Goal: Task Accomplishment & Management: Manage account settings

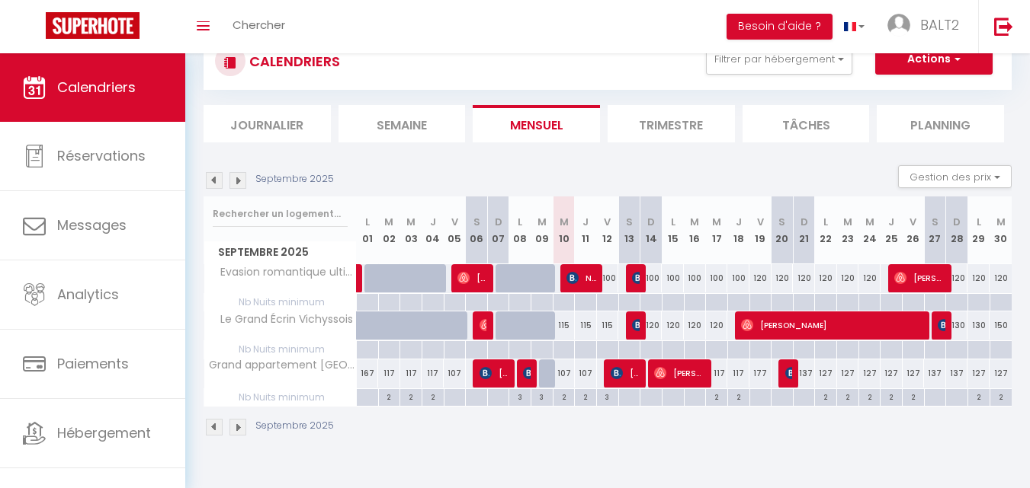
click at [237, 431] on img at bounding box center [237, 427] width 17 height 17
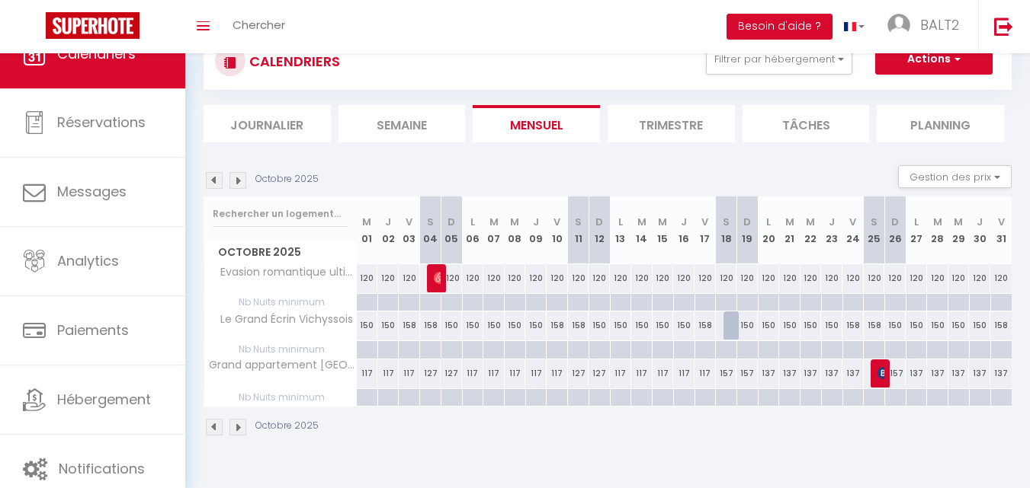
click at [235, 430] on img at bounding box center [237, 427] width 17 height 17
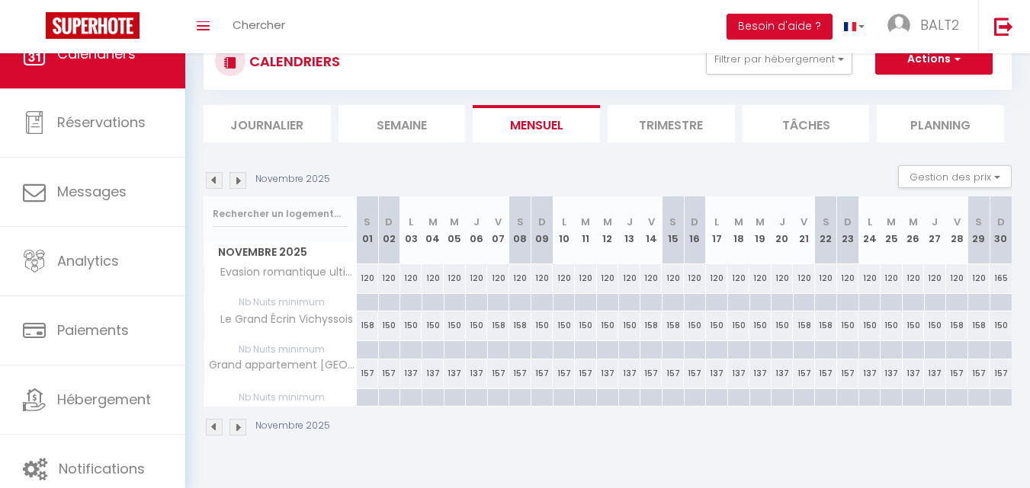
click at [235, 430] on img at bounding box center [237, 427] width 17 height 17
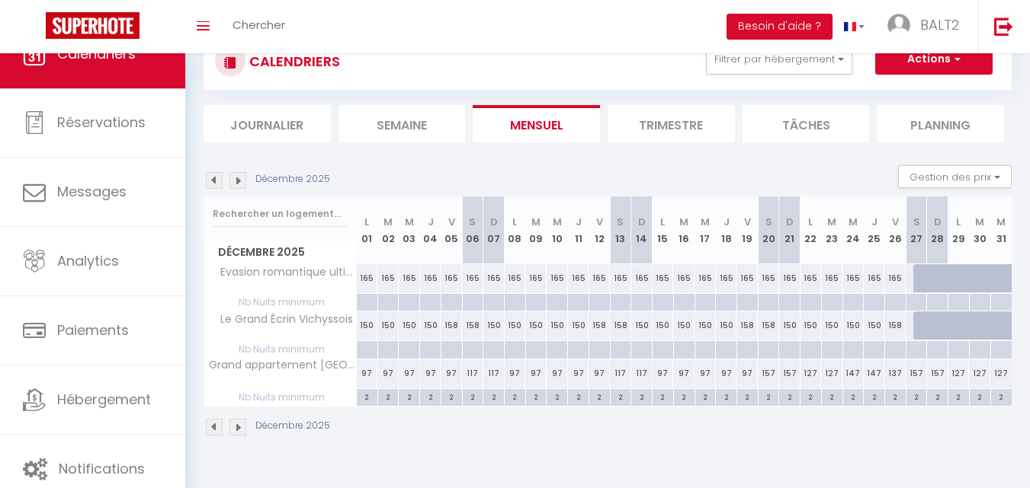
click at [235, 428] on img at bounding box center [237, 427] width 17 height 17
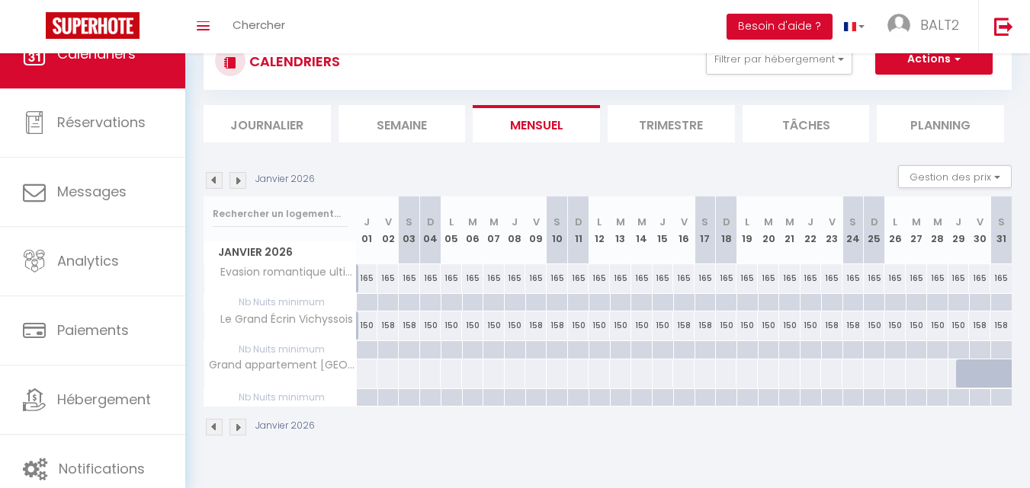
click at [235, 427] on img at bounding box center [237, 427] width 17 height 17
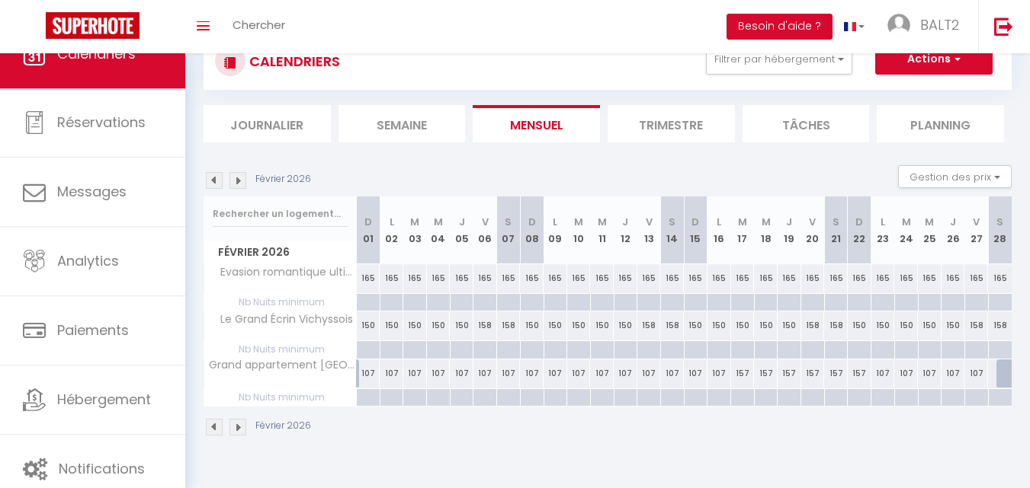
click at [220, 425] on img at bounding box center [214, 427] width 17 height 17
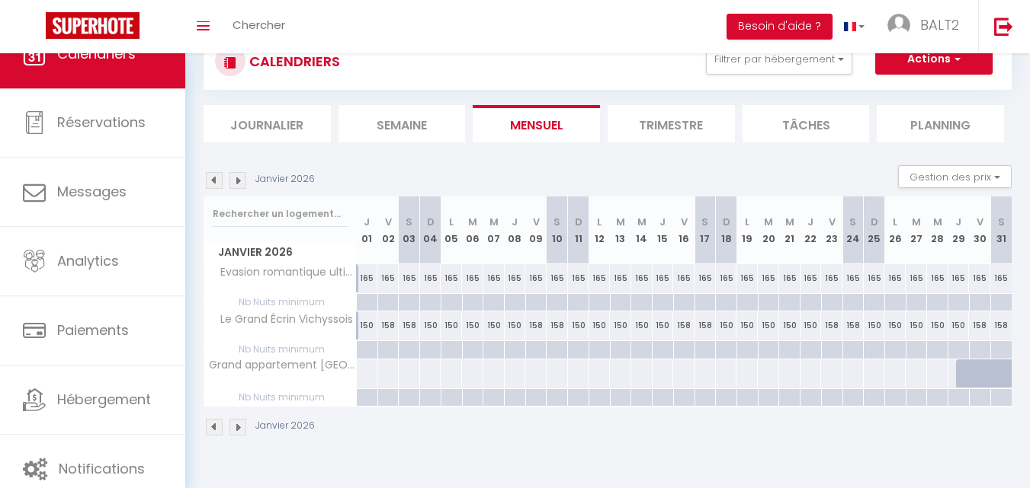
click at [365, 373] on div at bounding box center [367, 374] width 22 height 28
type input "Jeu 01 Janvier 2026"
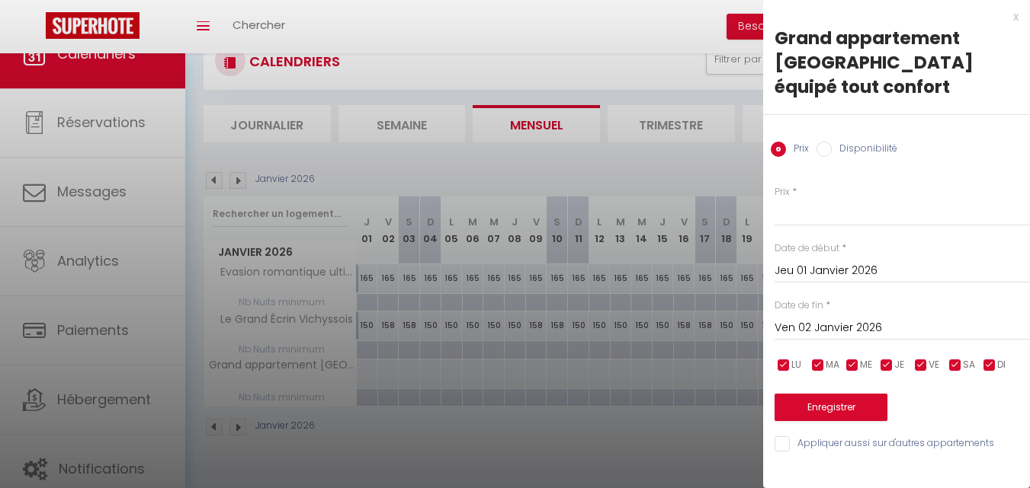
click at [890, 319] on input "Ven 02 Janvier 2026" at bounding box center [901, 329] width 255 height 20
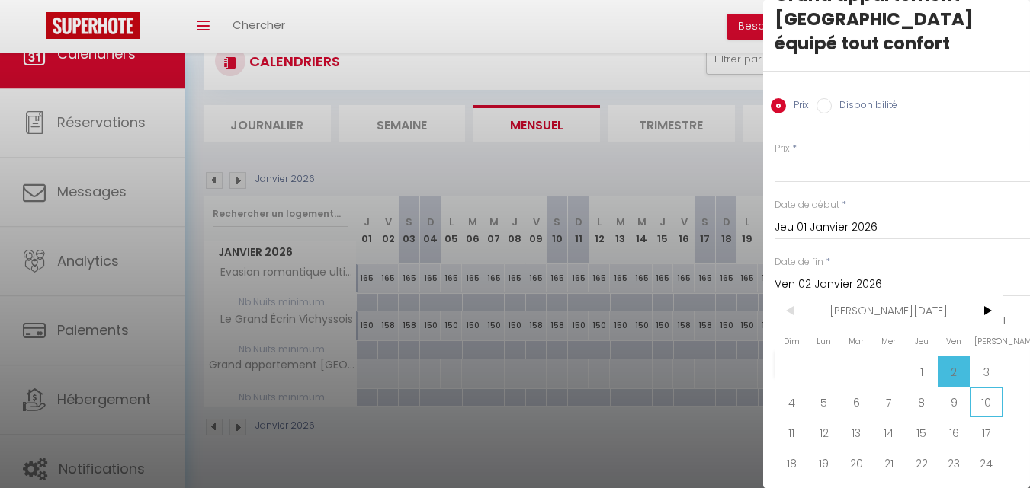
scroll to position [76, 0]
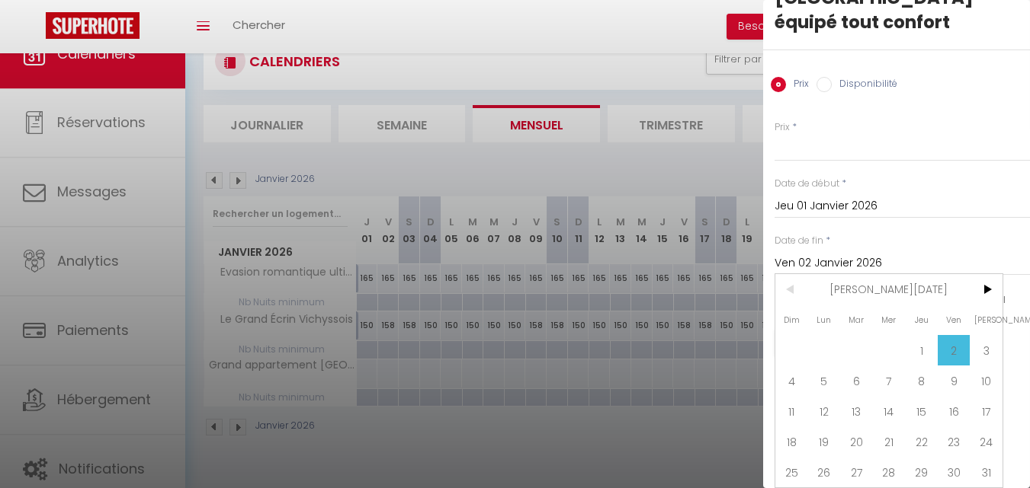
click at [924, 460] on span "29" at bounding box center [921, 472] width 33 height 30
type input "Jeu 29 Janvier 2026"
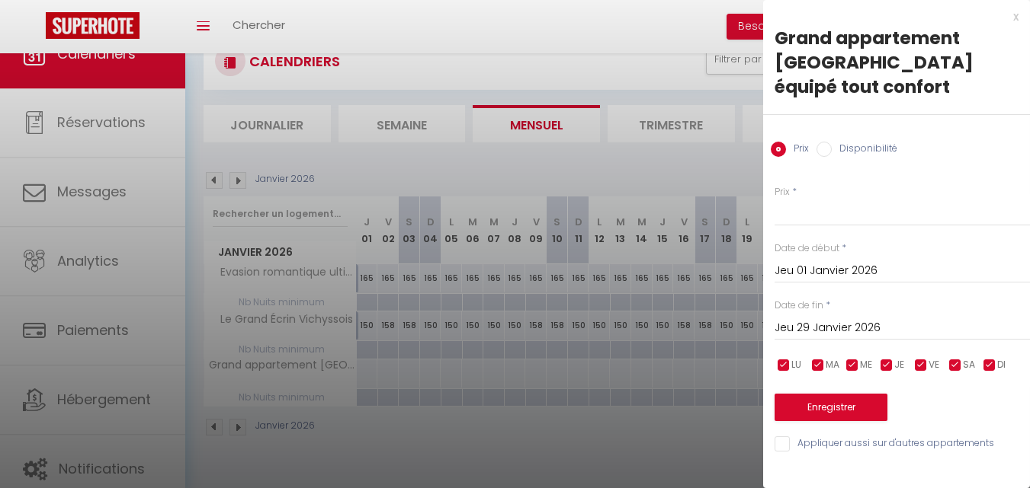
scroll to position [0, 0]
click at [799, 199] on input "Prix" at bounding box center [901, 212] width 255 height 27
type input "157"
click at [854, 394] on button "Enregistrer" at bounding box center [830, 407] width 113 height 27
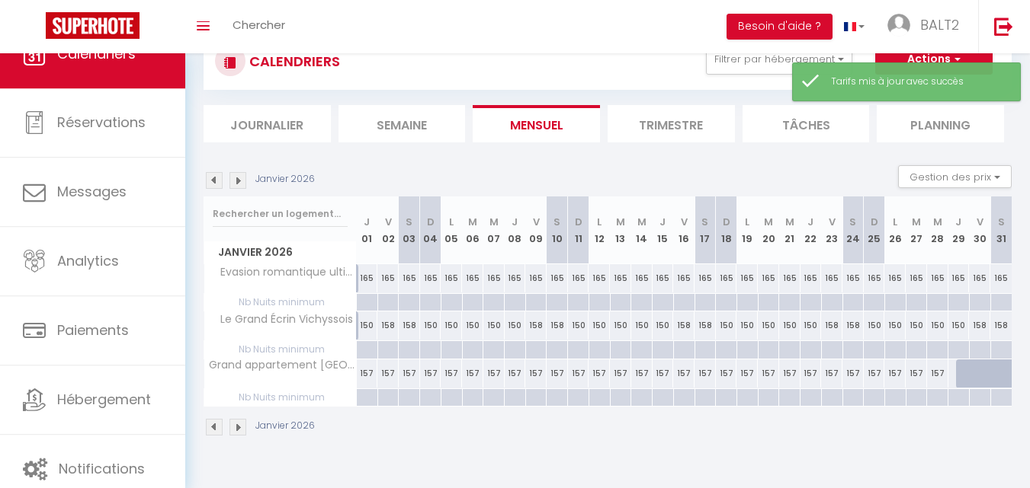
click at [245, 427] on img at bounding box center [237, 427] width 17 height 17
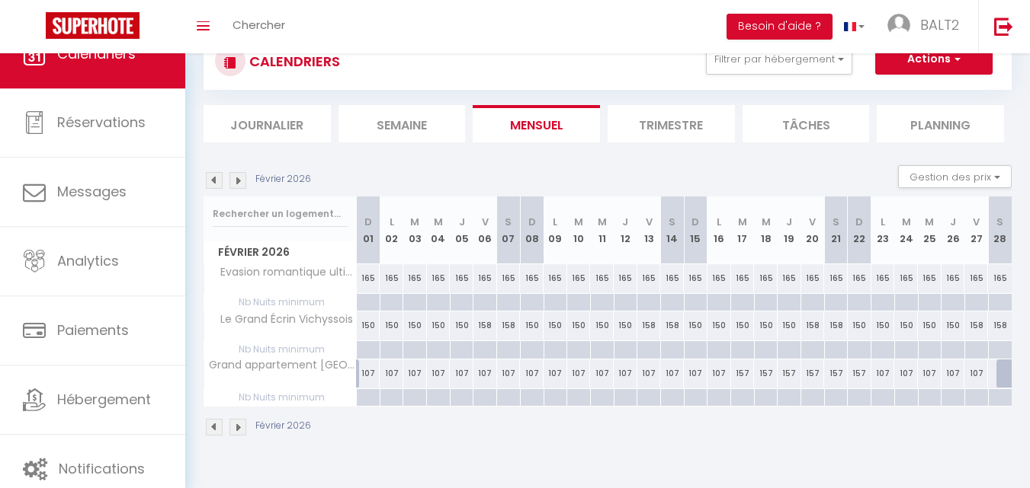
click at [692, 376] on div "107" at bounding box center [696, 374] width 24 height 28
type input "107"
type input "Dim 15 Février 2026"
type input "Lun 16 Février 2026"
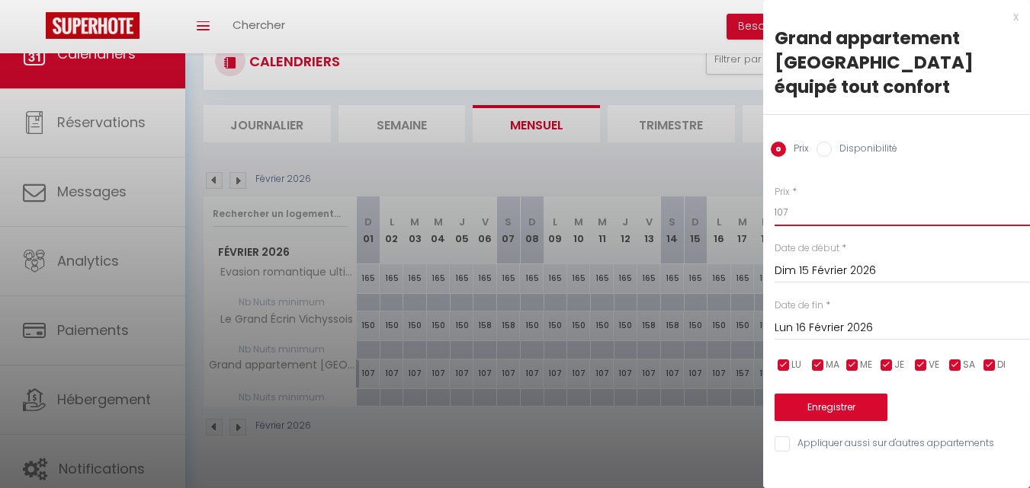
click at [806, 199] on input "107" at bounding box center [901, 212] width 255 height 27
type input "157"
click at [839, 394] on button "Enregistrer" at bounding box center [830, 407] width 113 height 27
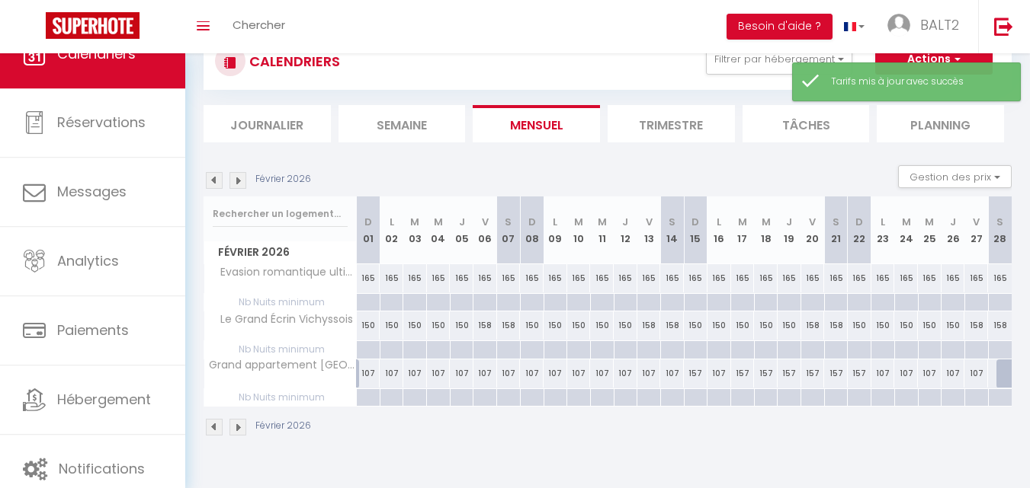
click at [677, 379] on div "107" at bounding box center [672, 374] width 24 height 28
type input "107"
type input "Sam 14 Février 2026"
type input "Dim 15 Février 2026"
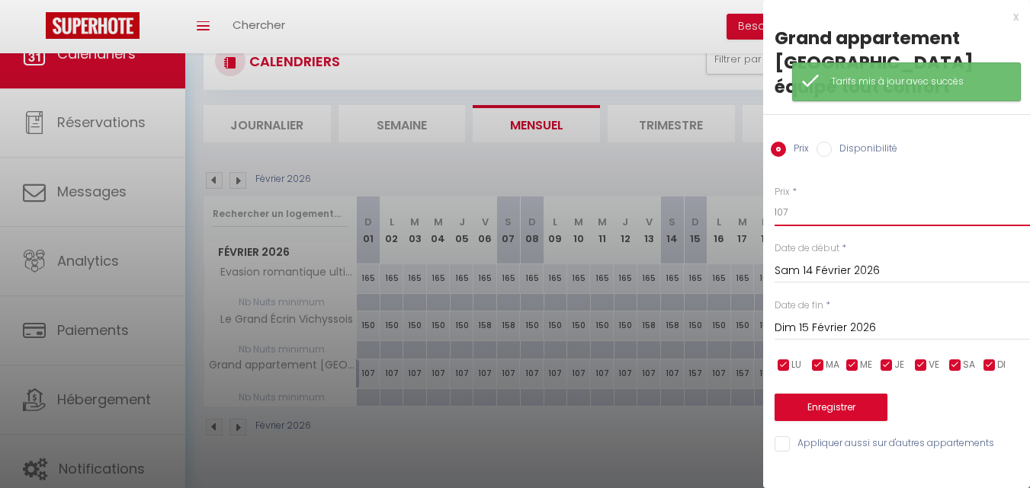
click at [814, 199] on input "107" at bounding box center [901, 212] width 255 height 27
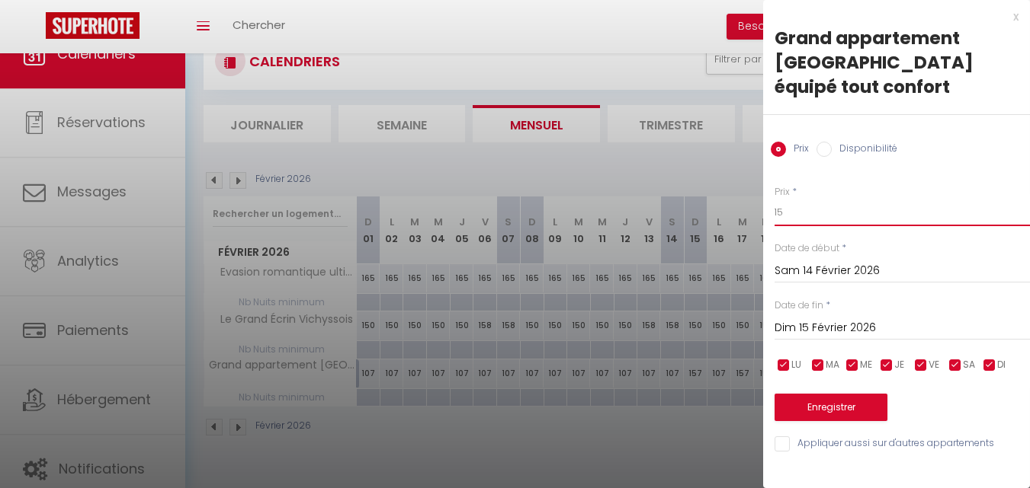
type input "157"
click at [842, 394] on button "Enregistrer" at bounding box center [830, 407] width 113 height 27
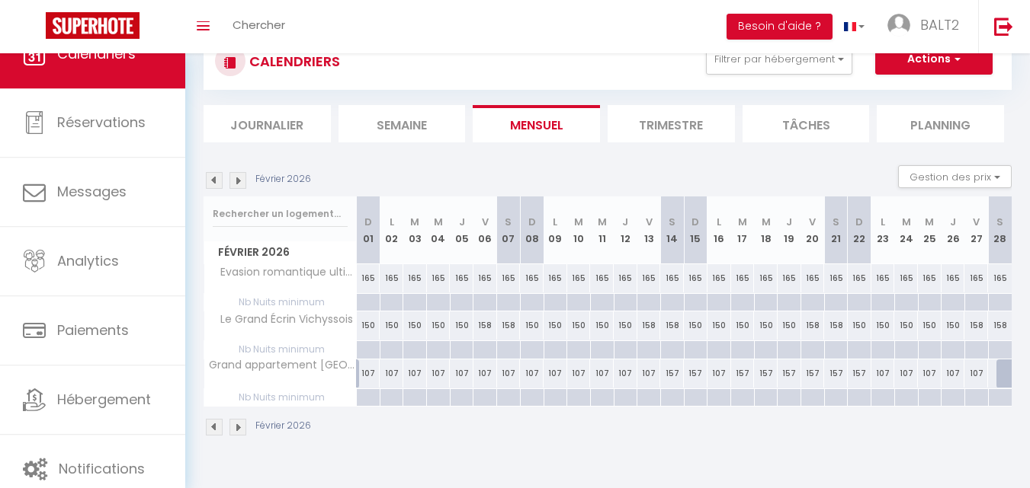
click at [230, 423] on img at bounding box center [237, 427] width 17 height 17
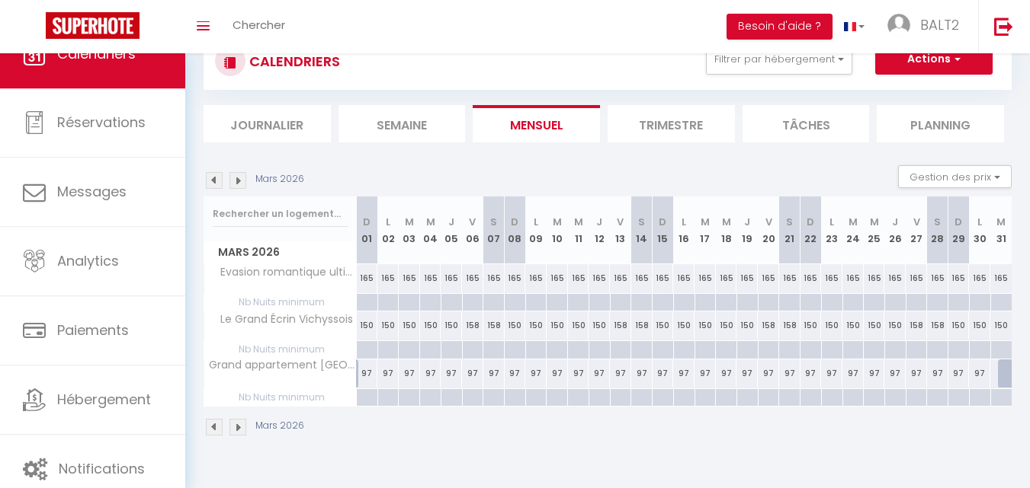
click at [241, 426] on img at bounding box center [237, 427] width 17 height 17
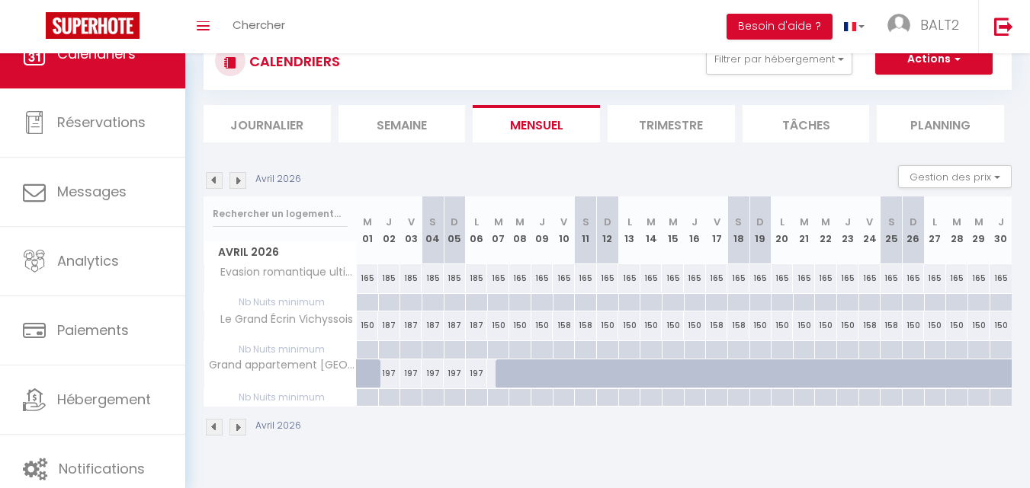
click at [243, 424] on img at bounding box center [237, 427] width 17 height 17
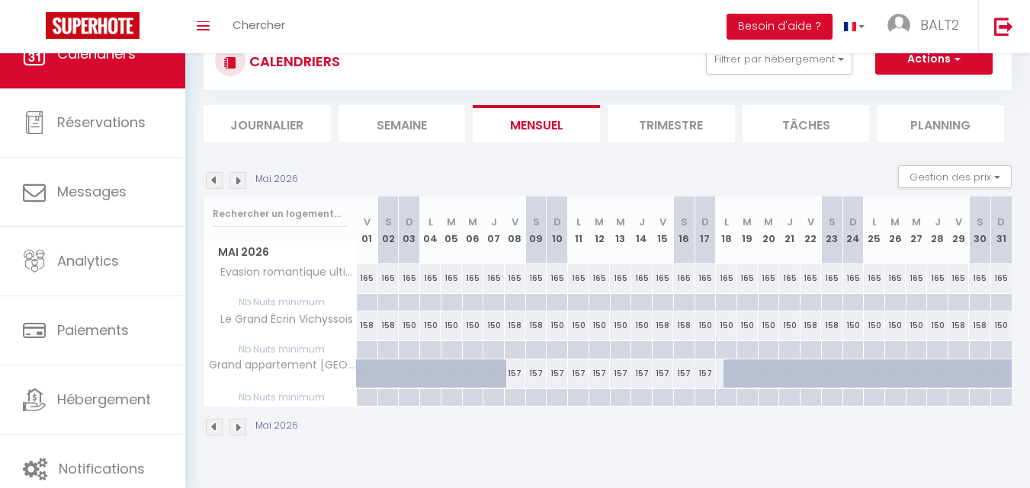
click at [243, 423] on img at bounding box center [237, 427] width 17 height 17
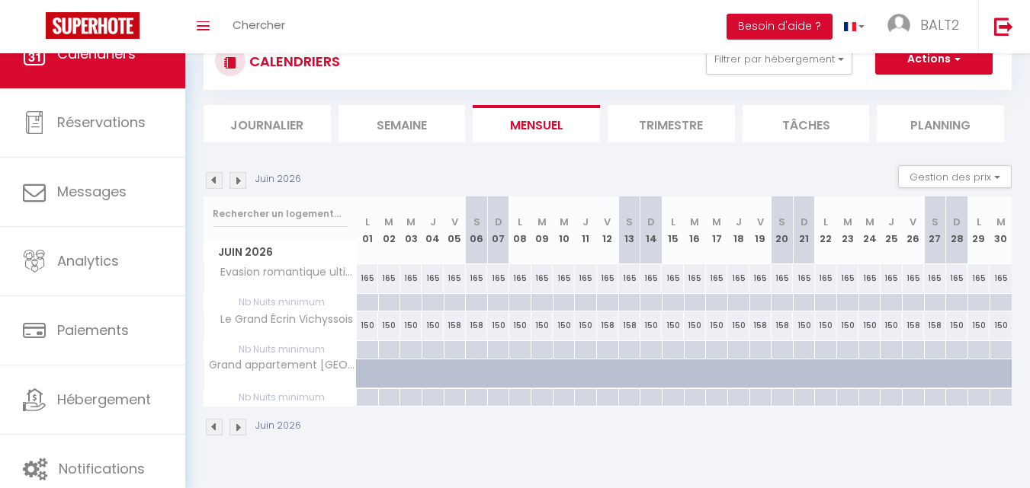
click at [217, 423] on img at bounding box center [214, 427] width 17 height 17
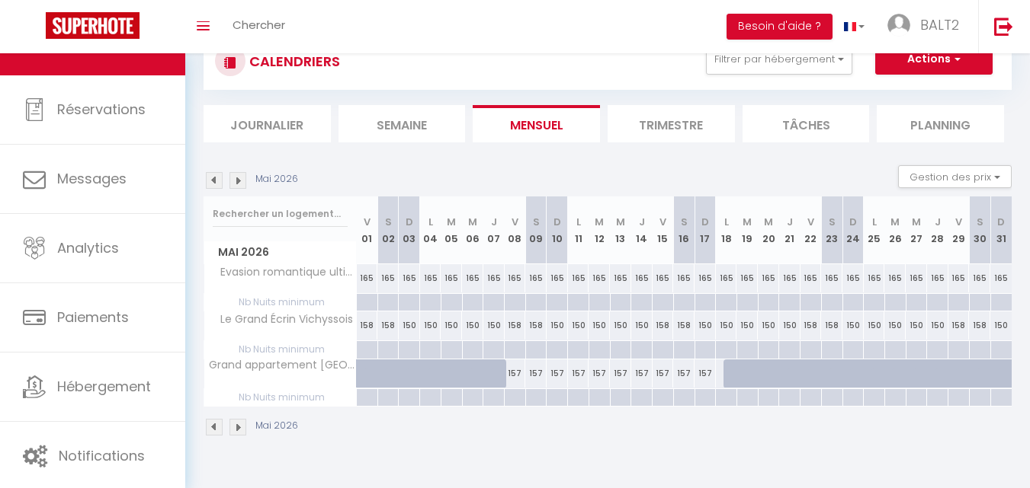
click at [235, 424] on img at bounding box center [237, 427] width 17 height 17
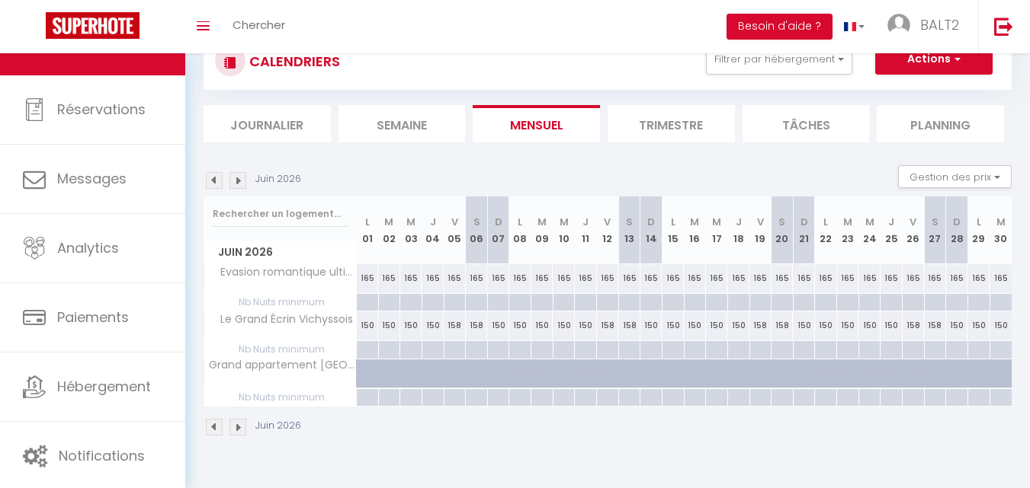
click at [608, 376] on div at bounding box center [615, 382] width 22 height 29
type input "Ven 12 Juin 2026"
type input "[DATE]"
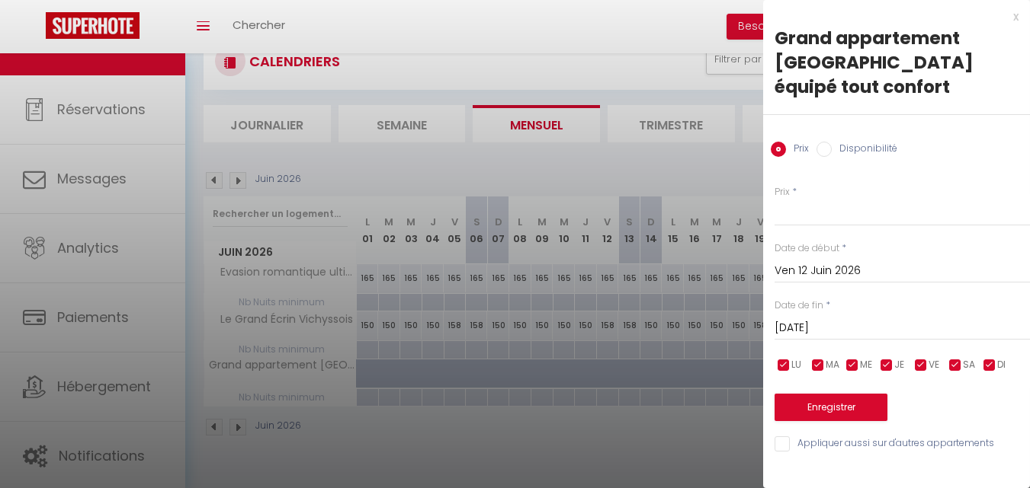
click at [853, 261] on input "Ven 12 Juin 2026" at bounding box center [901, 271] width 255 height 20
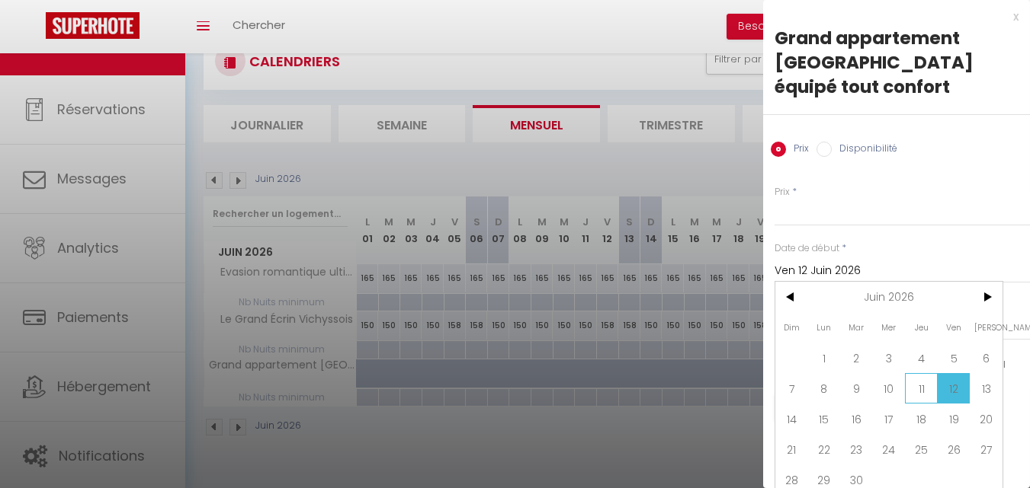
click at [929, 373] on span "11" at bounding box center [921, 388] width 33 height 30
type input "Jeu 11 Juin 2026"
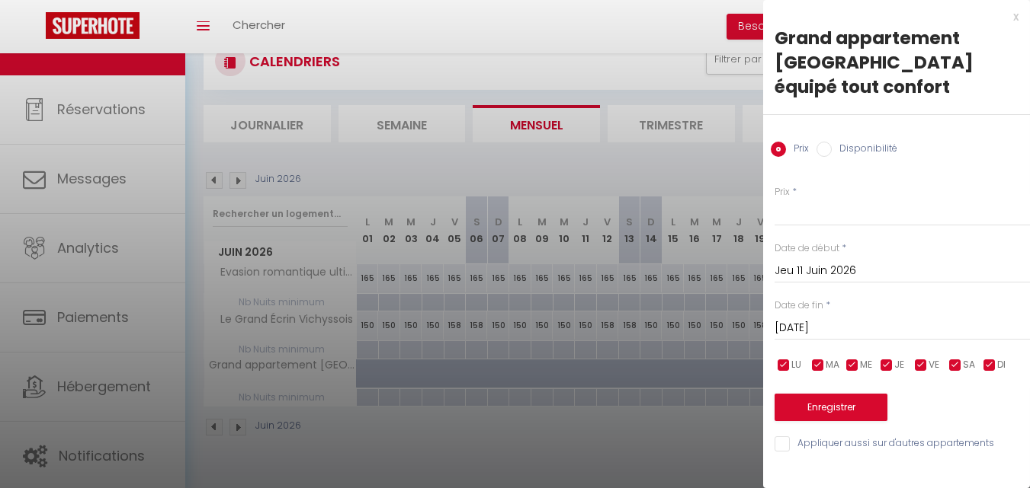
click at [865, 319] on input "[DATE]" at bounding box center [901, 329] width 255 height 20
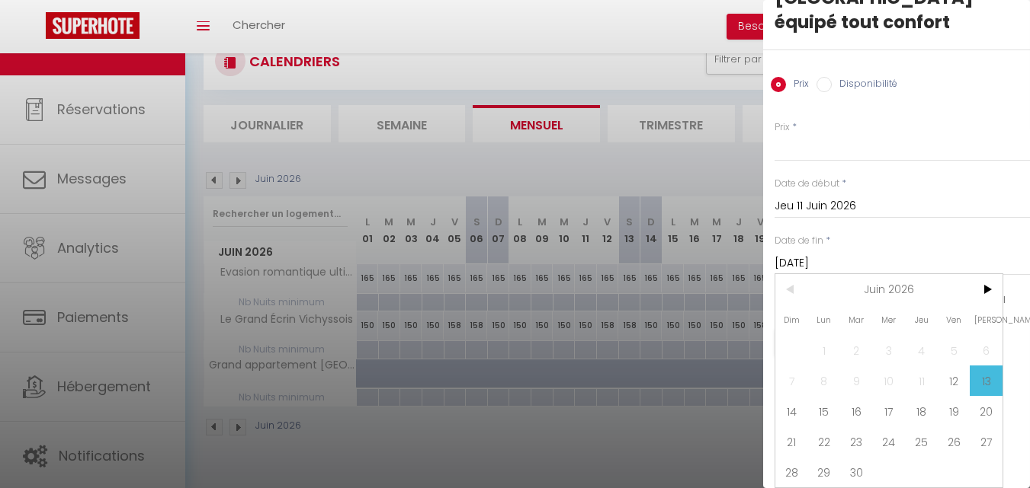
scroll to position [69, 0]
click at [828, 404] on span "15" at bounding box center [824, 411] width 33 height 30
type input "Lun 15 Juin 2026"
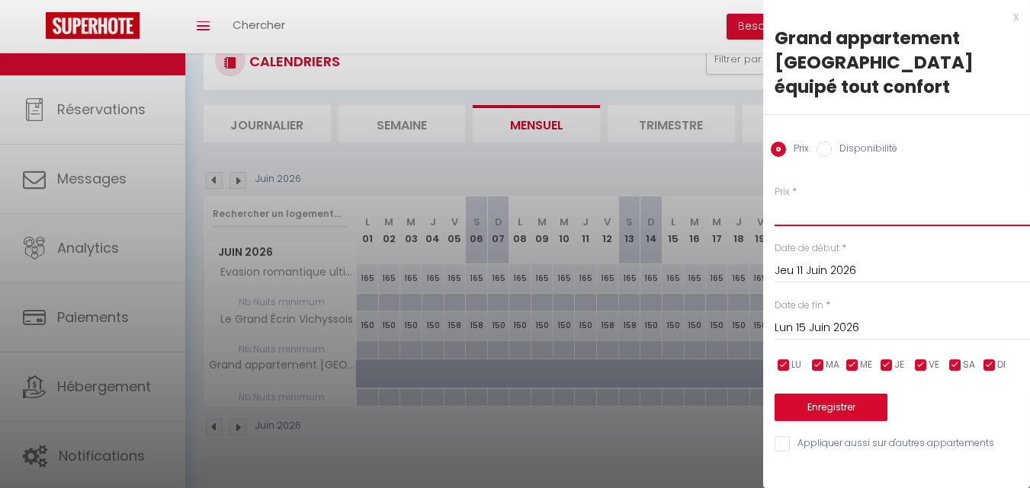
click at [829, 199] on input "Prix" at bounding box center [901, 212] width 255 height 27
type input "157"
click at [853, 394] on button "Enregistrer" at bounding box center [830, 407] width 113 height 27
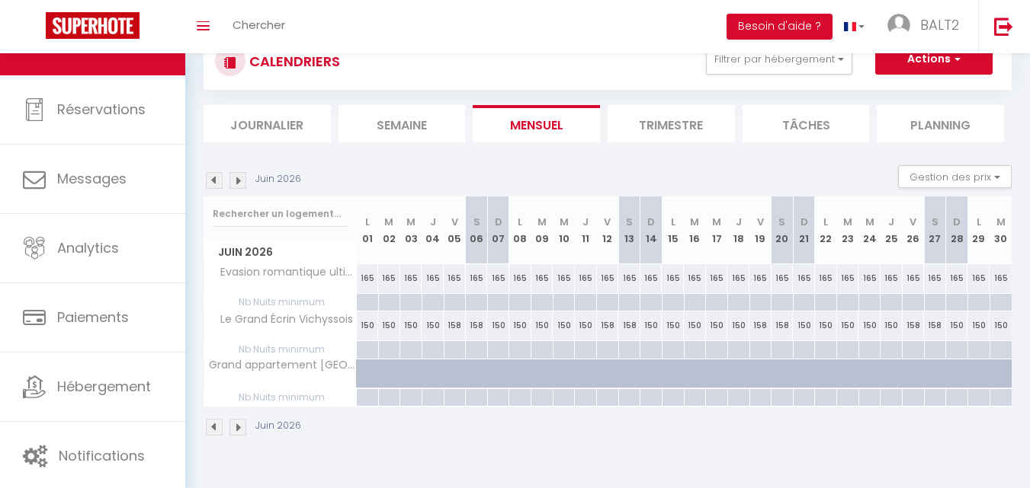
click at [586, 368] on div at bounding box center [593, 382] width 22 height 29
type input "157"
type input "Jeu 11 Juin 2026"
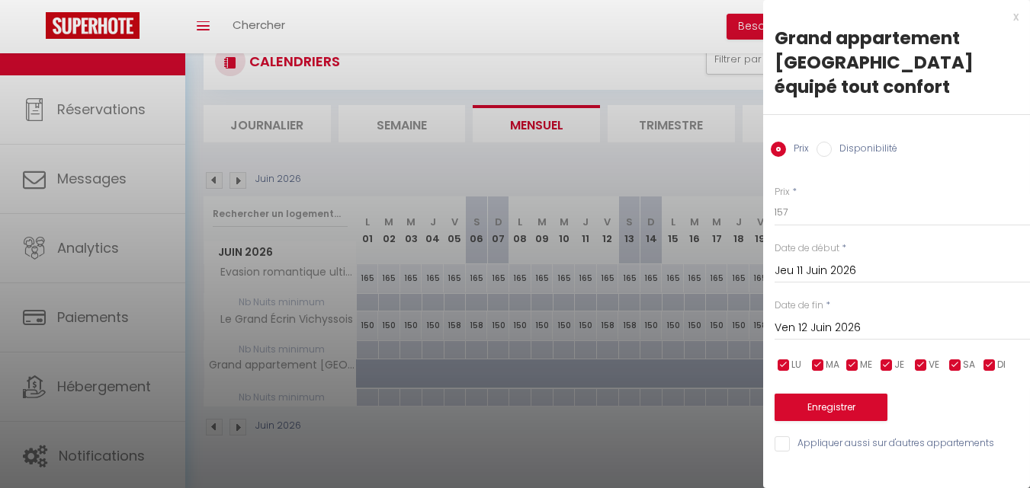
click at [836, 319] on input "Ven 12 Juin 2026" at bounding box center [901, 329] width 255 height 20
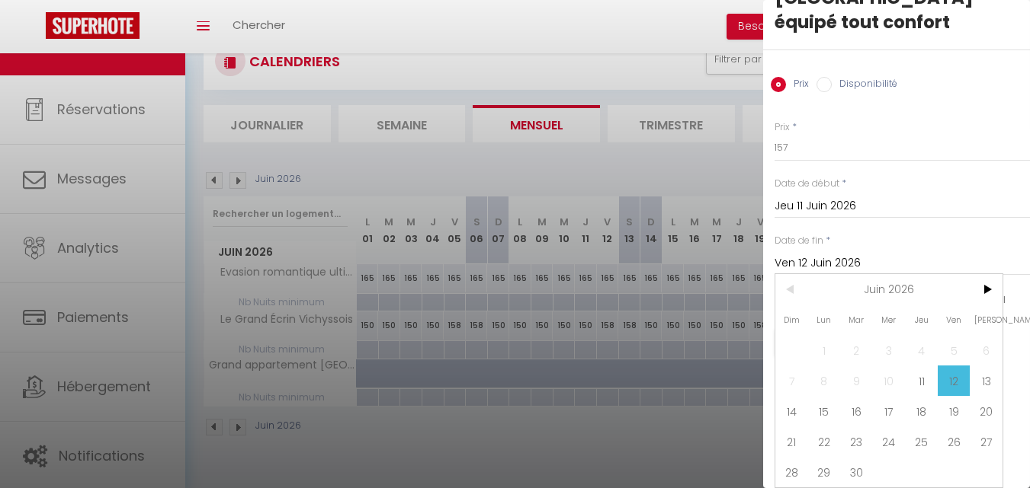
scroll to position [69, 0]
click at [798, 405] on span "14" at bounding box center [791, 411] width 33 height 30
type input "Dim 14 Juin 2026"
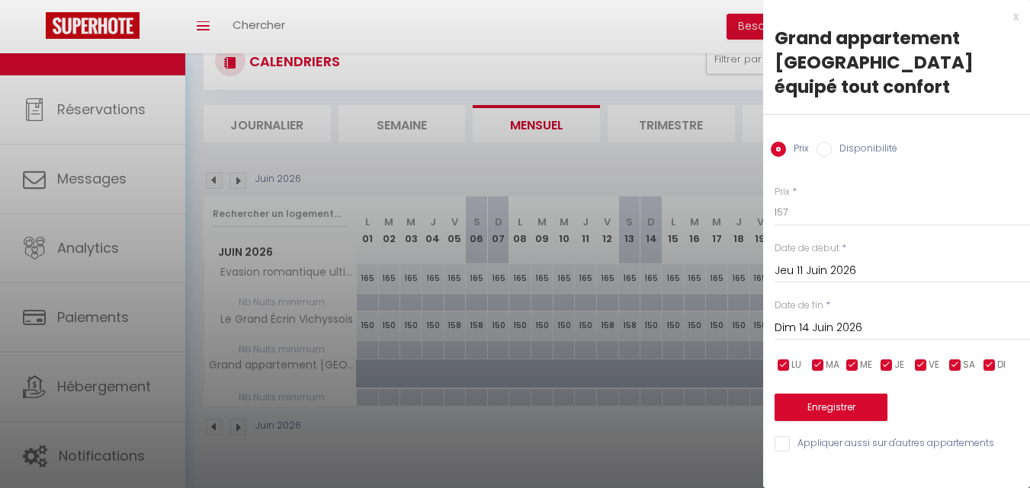
click at [820, 142] on input "Disponibilité" at bounding box center [823, 149] width 15 height 15
radio input "true"
radio input "false"
click at [855, 395] on button "Enregistrer" at bounding box center [830, 408] width 113 height 27
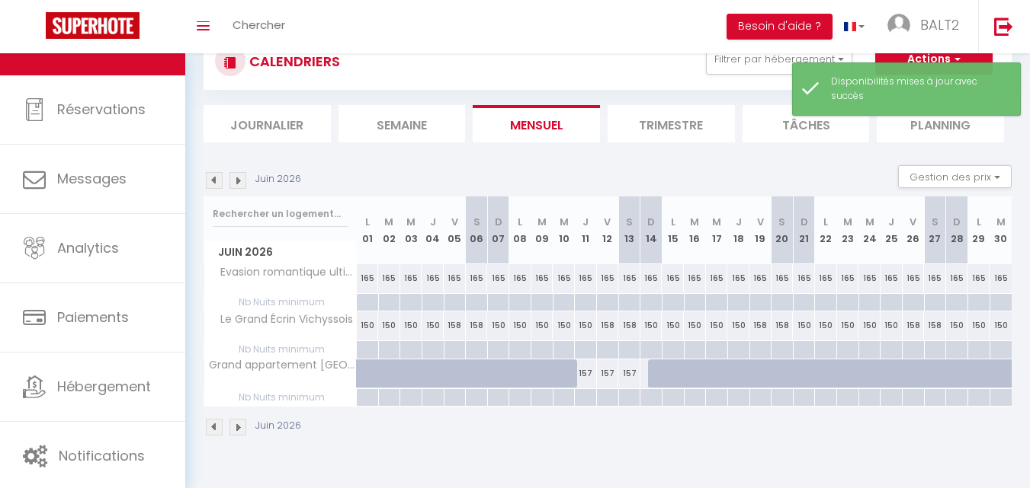
click at [659, 370] on div at bounding box center [659, 374] width 22 height 29
select select "1"
type input "Dim 14 Juin 2026"
type input "Lun 15 Juin 2026"
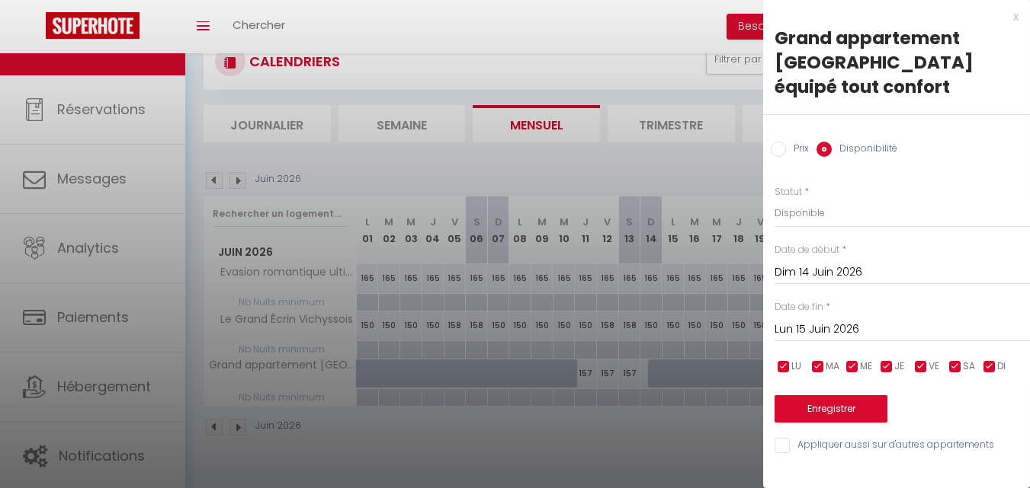
click at [651, 370] on div at bounding box center [515, 244] width 1030 height 488
select select
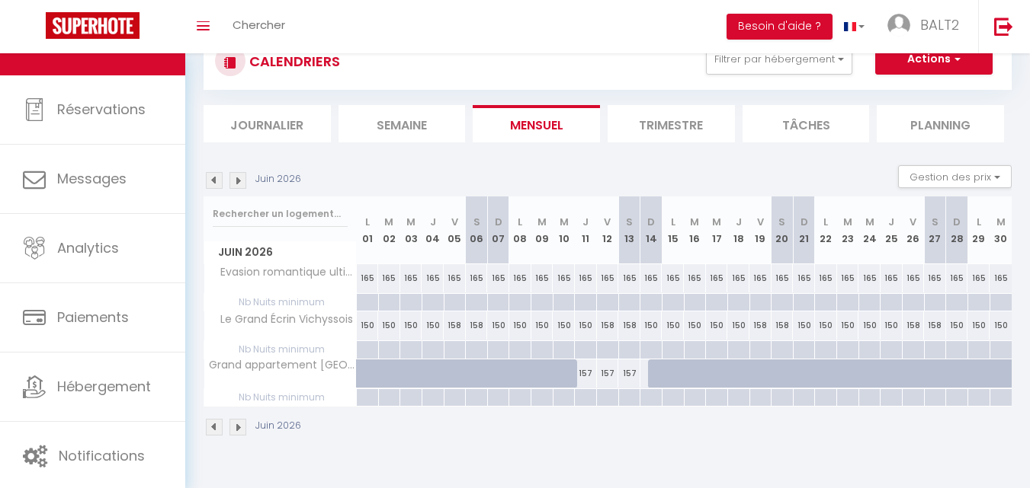
click at [651, 370] on div at bounding box center [659, 374] width 22 height 29
select select "1"
type input "Dim 14 Juin 2026"
type input "Lun 15 Juin 2026"
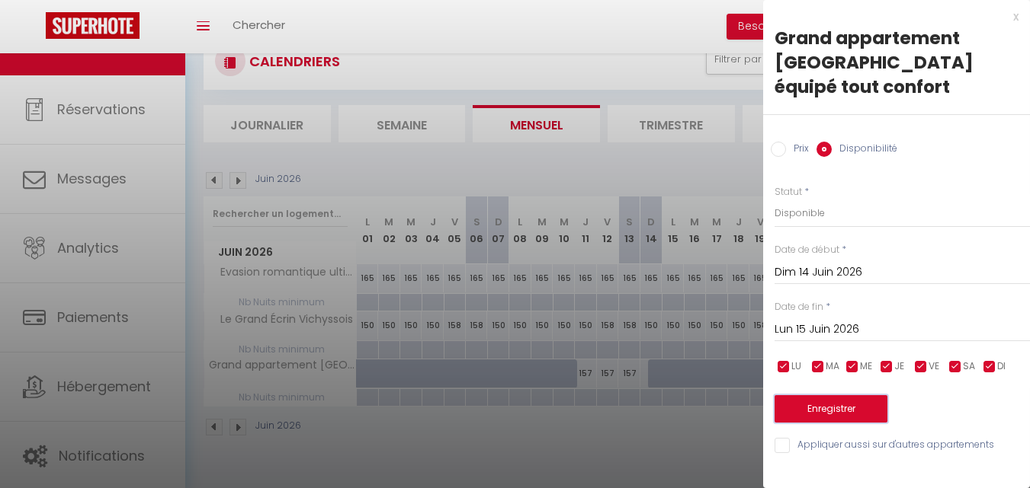
click at [843, 395] on button "Enregistrer" at bounding box center [830, 408] width 113 height 27
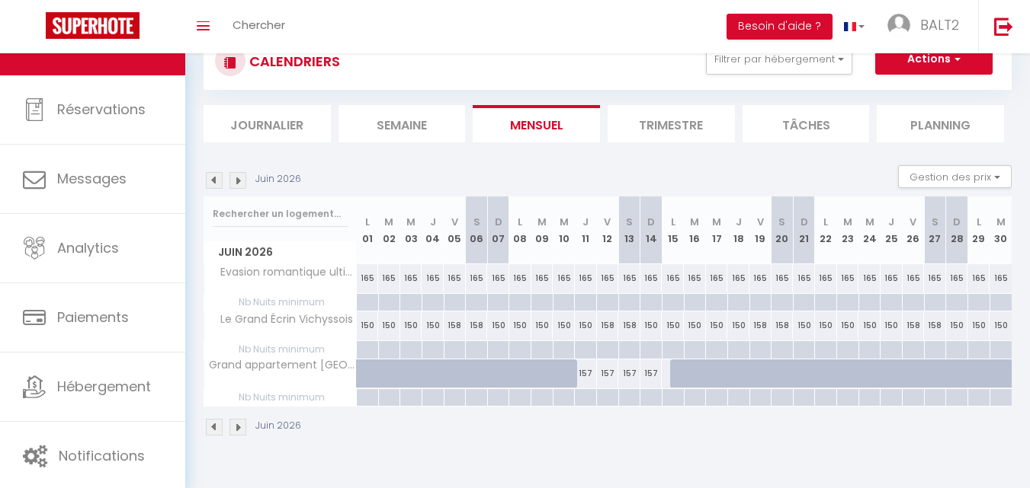
click at [207, 428] on img at bounding box center [214, 427] width 17 height 17
click at [207, 428] on body "🟢 Des questions ou besoin d'assistance pour la migration AirBnB? Connectez-vous…" at bounding box center [515, 244] width 1030 height 488
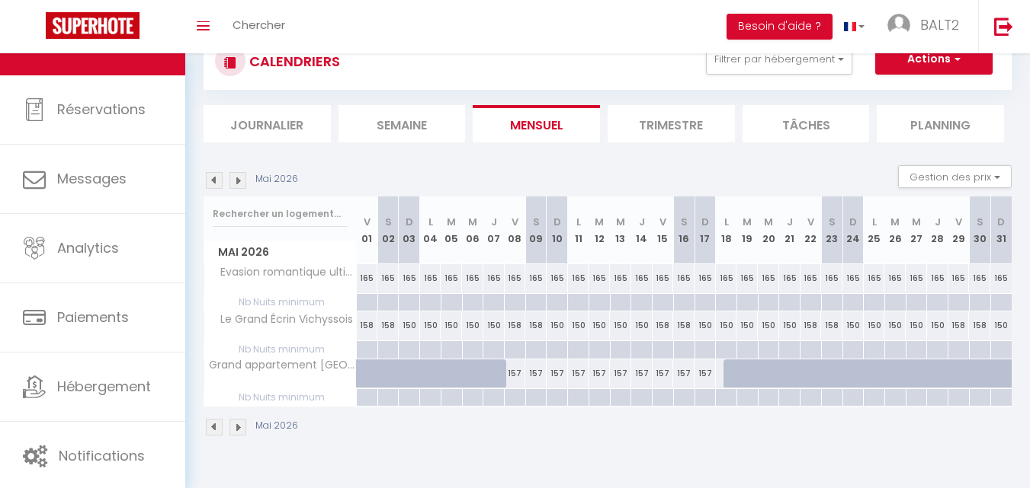
click at [207, 428] on img at bounding box center [214, 427] width 17 height 17
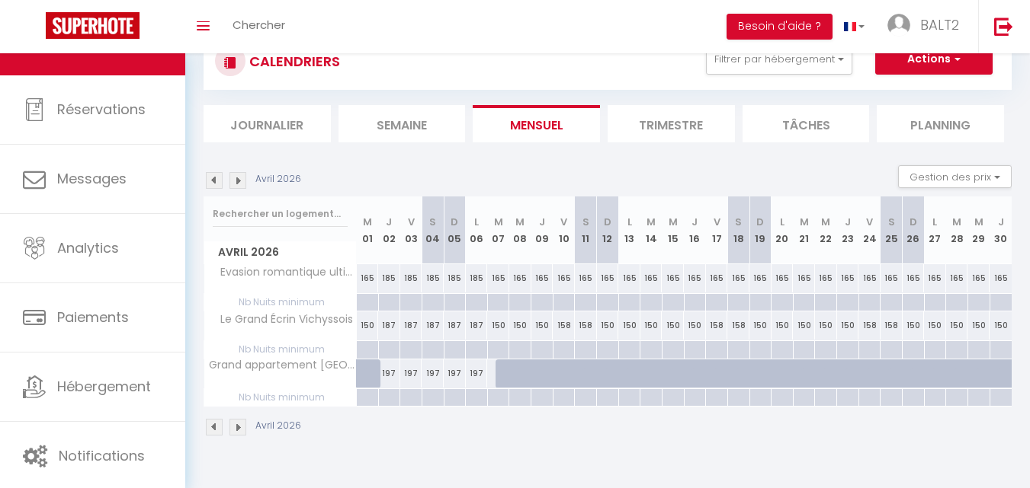
click at [215, 431] on img at bounding box center [214, 427] width 17 height 17
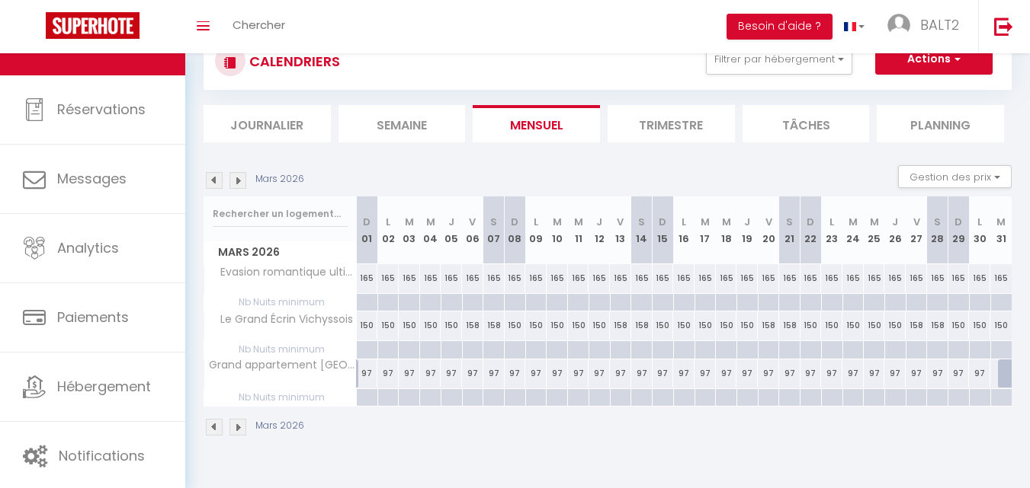
click at [767, 376] on div "97" at bounding box center [767, 374] width 21 height 28
select select "1"
type input "Ven 20 Mars 2026"
type input "[DATE]"
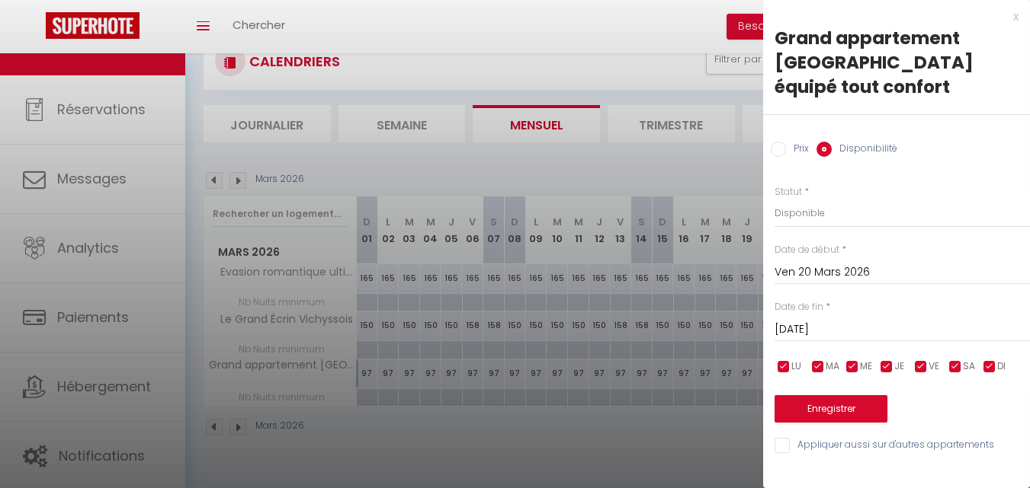
click at [783, 142] on input "Prix" at bounding box center [777, 149] width 15 height 15
radio input "true"
radio input "false"
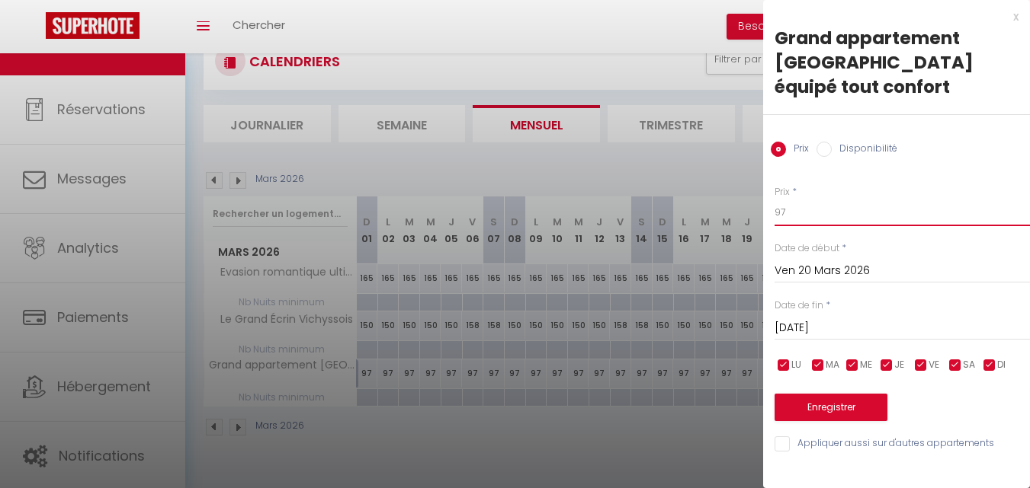
click at [815, 199] on input "97" at bounding box center [901, 212] width 255 height 27
drag, startPoint x: 815, startPoint y: 185, endPoint x: 748, endPoint y: 185, distance: 66.3
click at [748, 185] on body "🟢 Des questions ou besoin d'assistance pour la migration AirBnB? Connectez-vous…" at bounding box center [515, 244] width 1030 height 488
click at [788, 199] on input "Prix" at bounding box center [901, 212] width 255 height 27
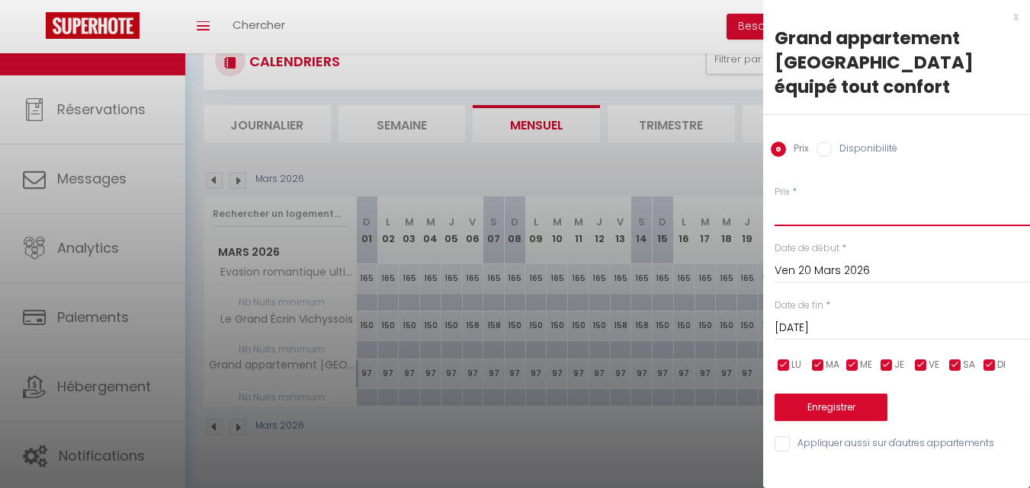
type input "117"
click at [837, 319] on input "[DATE]" at bounding box center [901, 329] width 255 height 20
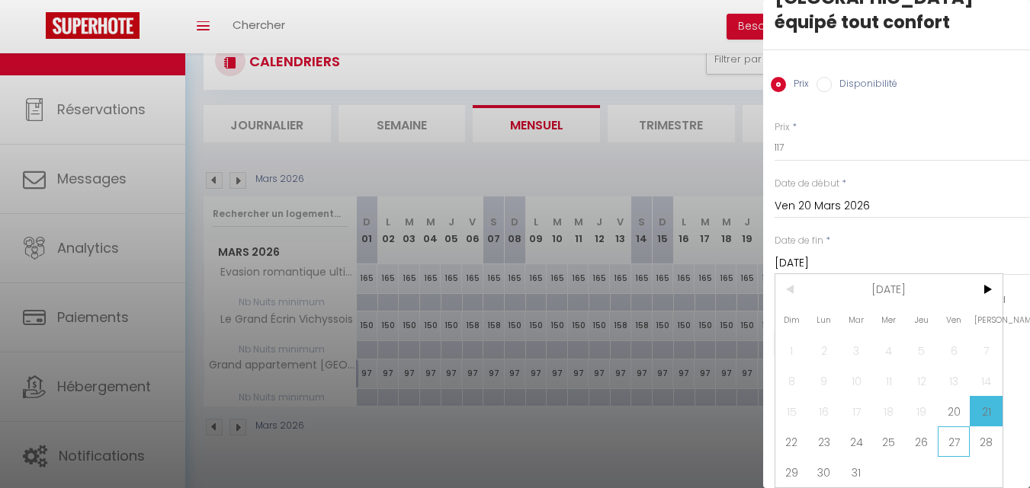
scroll to position [76, 0]
click at [783, 427] on span "22" at bounding box center [791, 442] width 33 height 30
type input "Dim 22 Mars 2026"
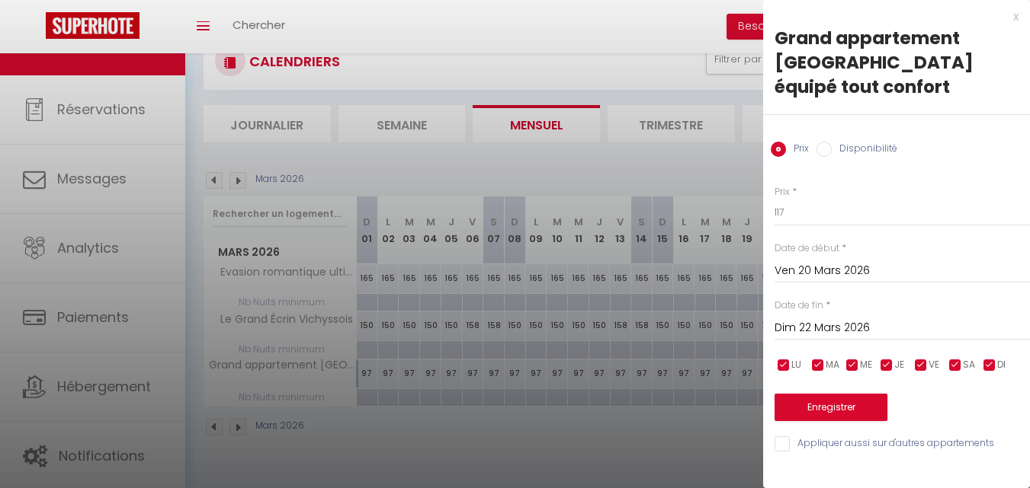
scroll to position [0, 0]
click at [851, 394] on button "Enregistrer" at bounding box center [830, 407] width 113 height 27
